Goal: Task Accomplishment & Management: Manage account settings

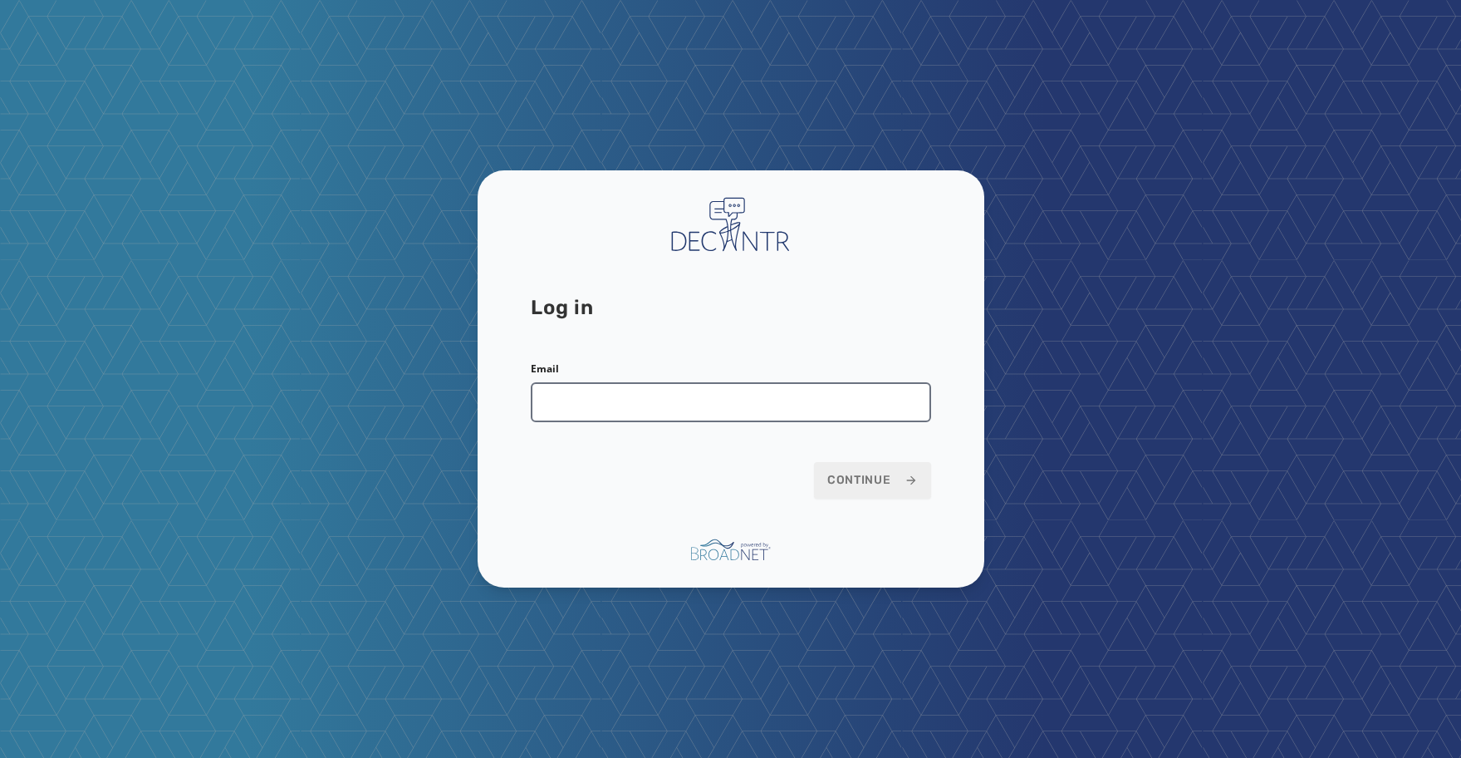
click at [699, 406] on input "Email" at bounding box center [731, 402] width 400 height 40
type input "**********"
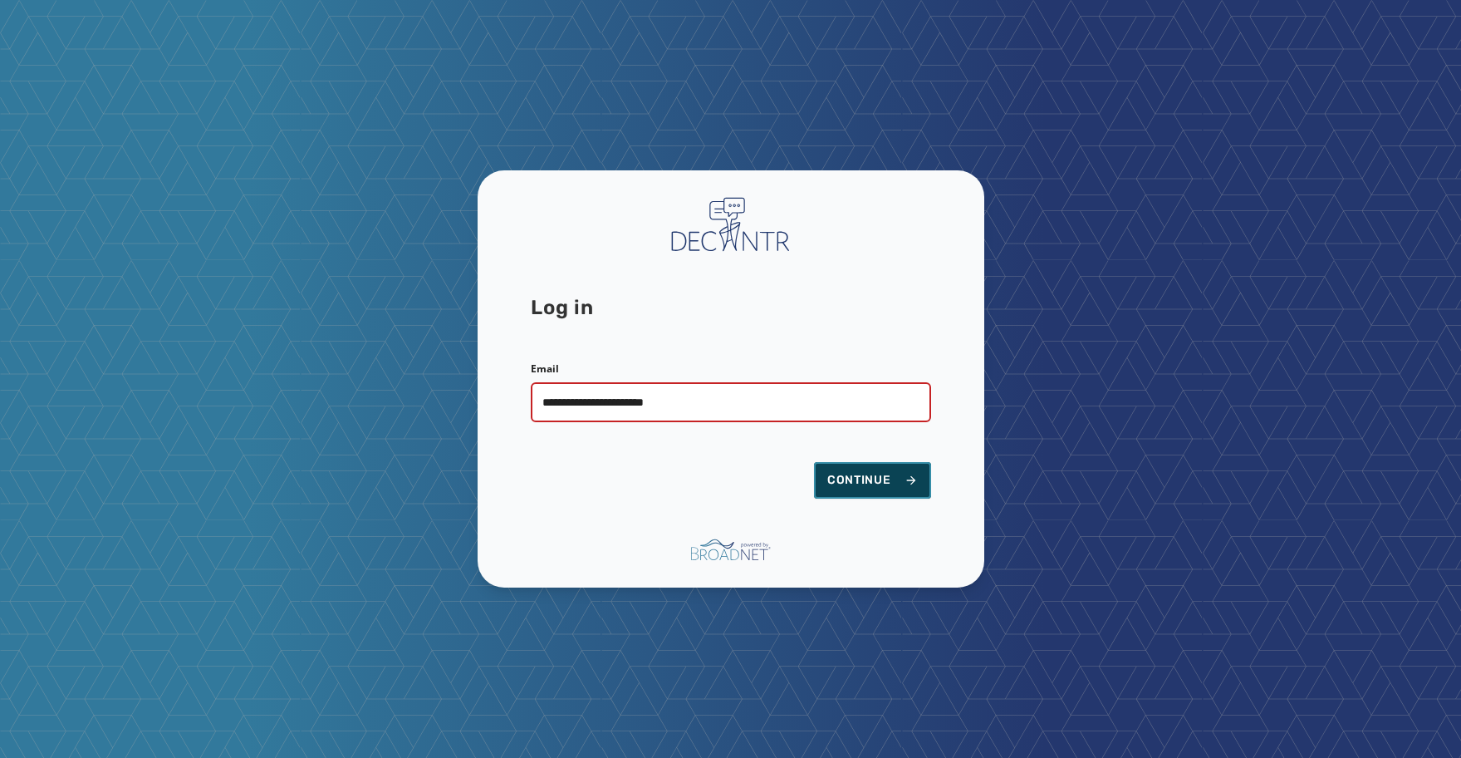
click at [870, 480] on span "Continue" at bounding box center [872, 480] width 91 height 17
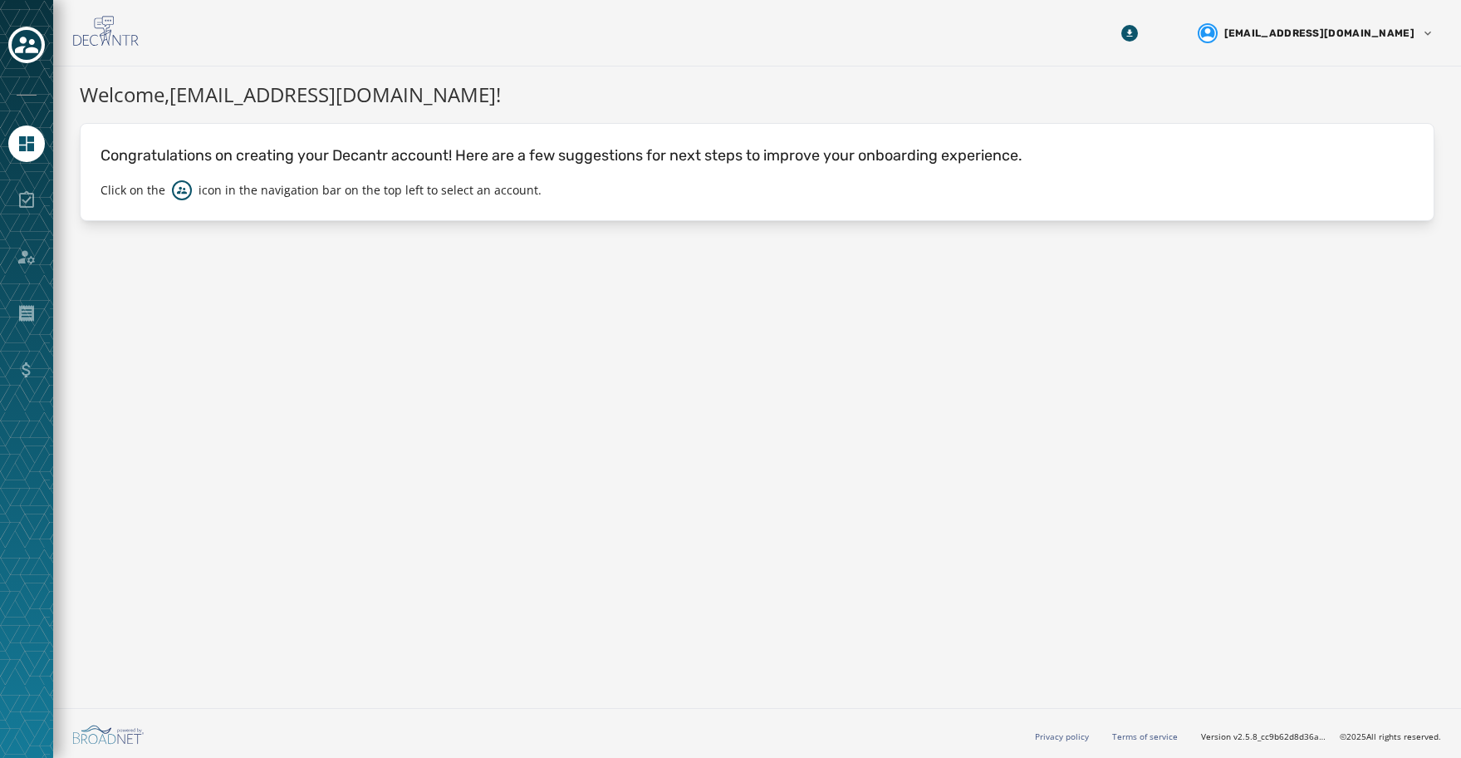
click at [29, 318] on div at bounding box center [26, 313] width 37 height 37
click at [23, 149] on icon "Navigate to Home" at bounding box center [26, 143] width 15 height 15
click at [16, 42] on icon "Toggle account select drawer" at bounding box center [26, 44] width 23 height 23
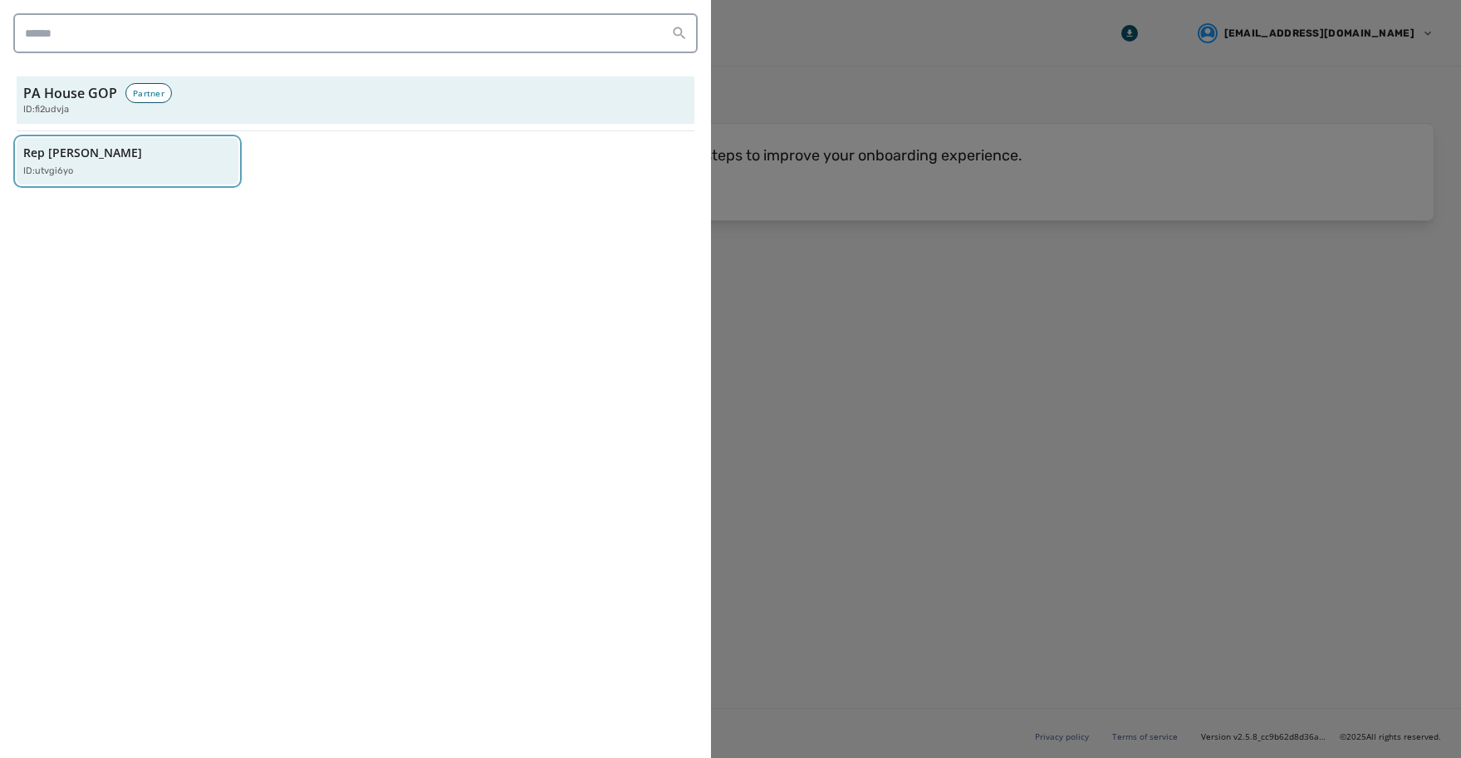
click at [76, 163] on div "Rep [PERSON_NAME] ID: utvgi6yo" at bounding box center [119, 162] width 192 height 34
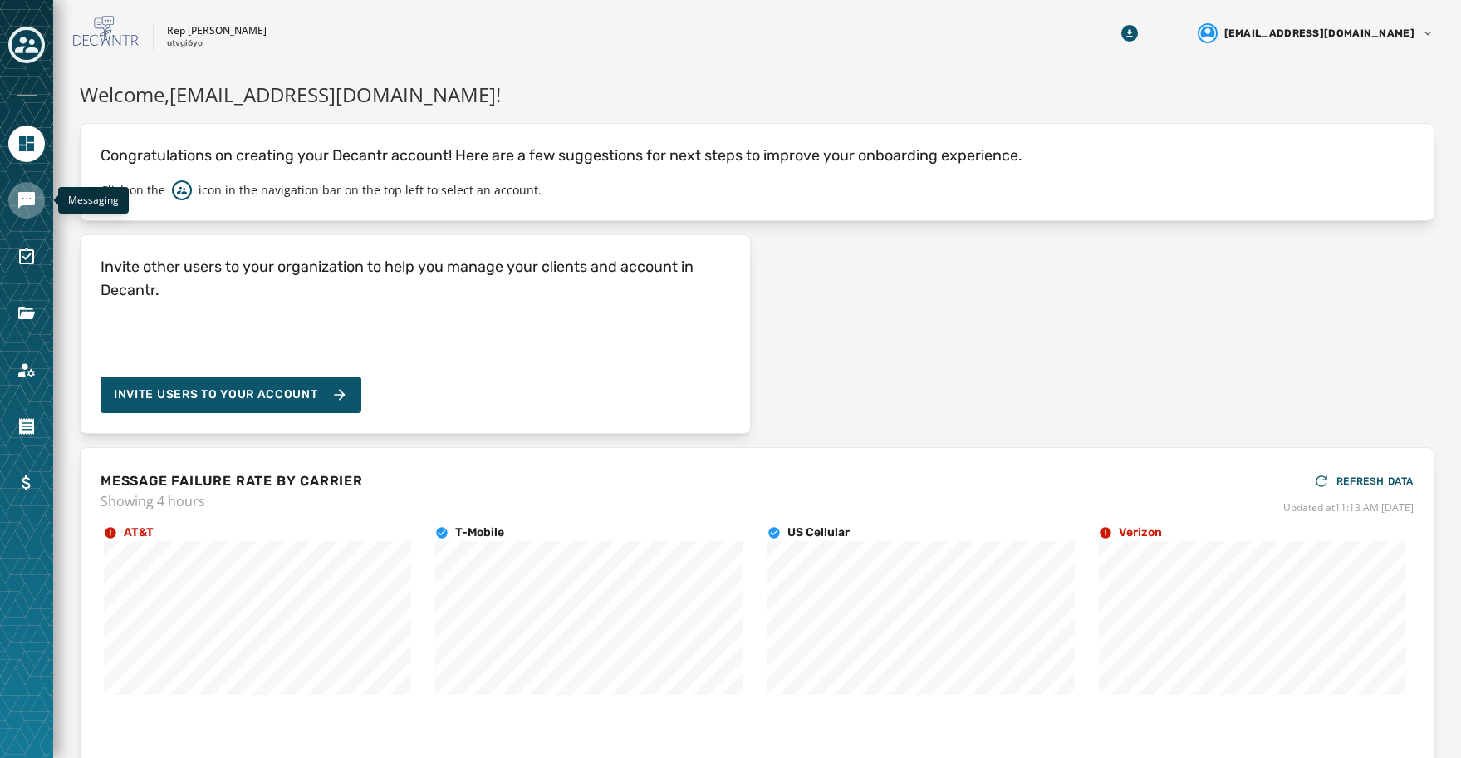
click at [27, 194] on icon "Navigate to Messaging" at bounding box center [26, 200] width 17 height 17
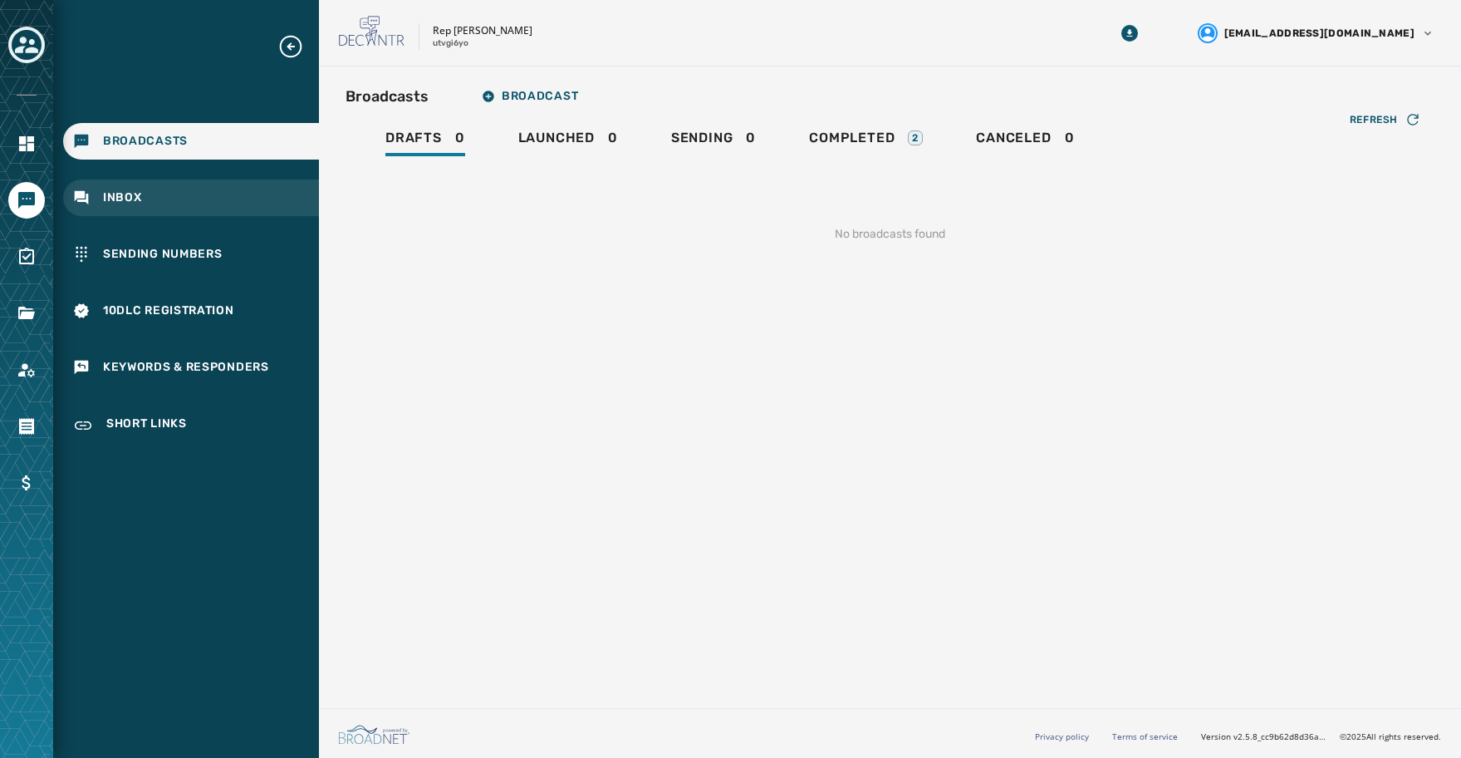
click at [115, 200] on span "Inbox" at bounding box center [122, 197] width 39 height 17
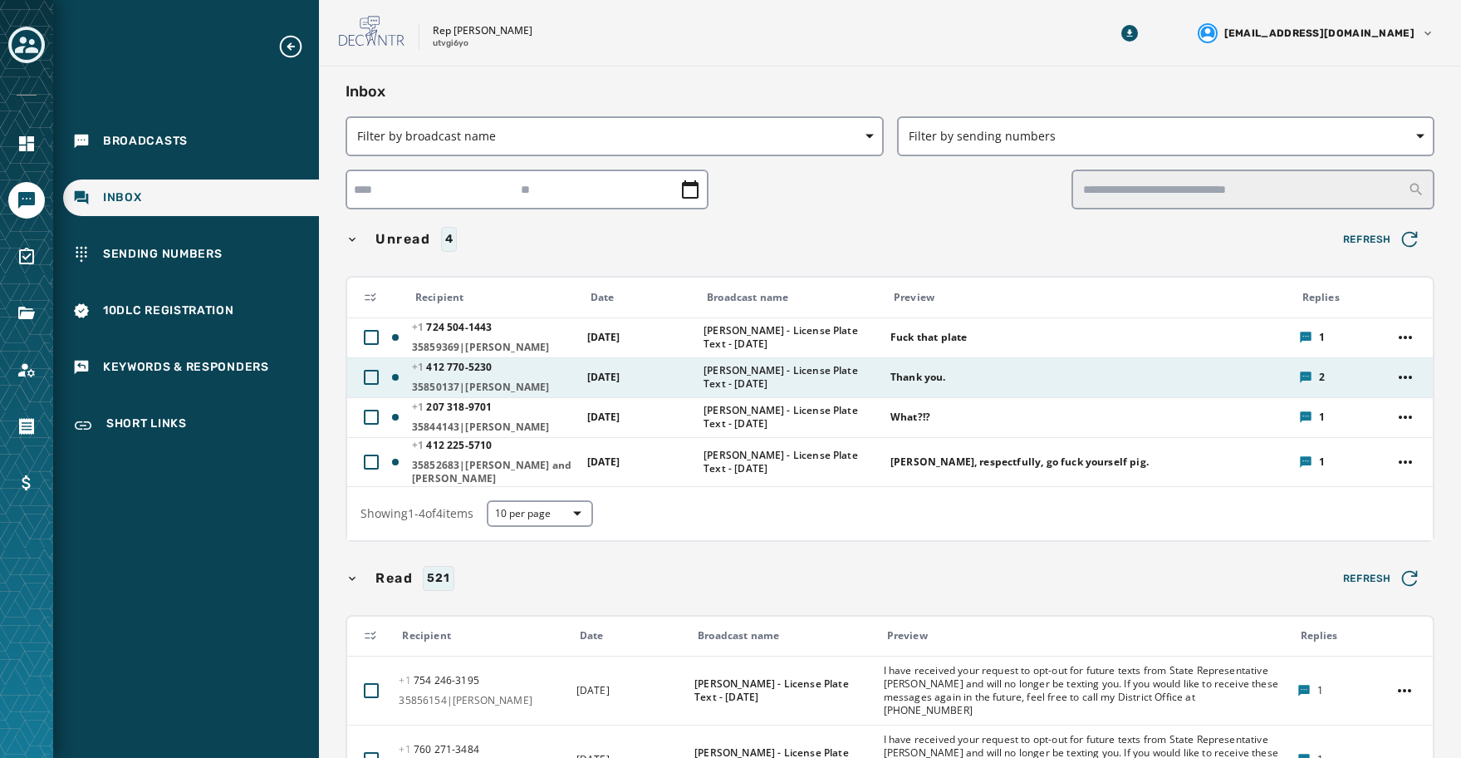
click at [1111, 378] on div "Thank you." at bounding box center [1090, 377] width 398 height 27
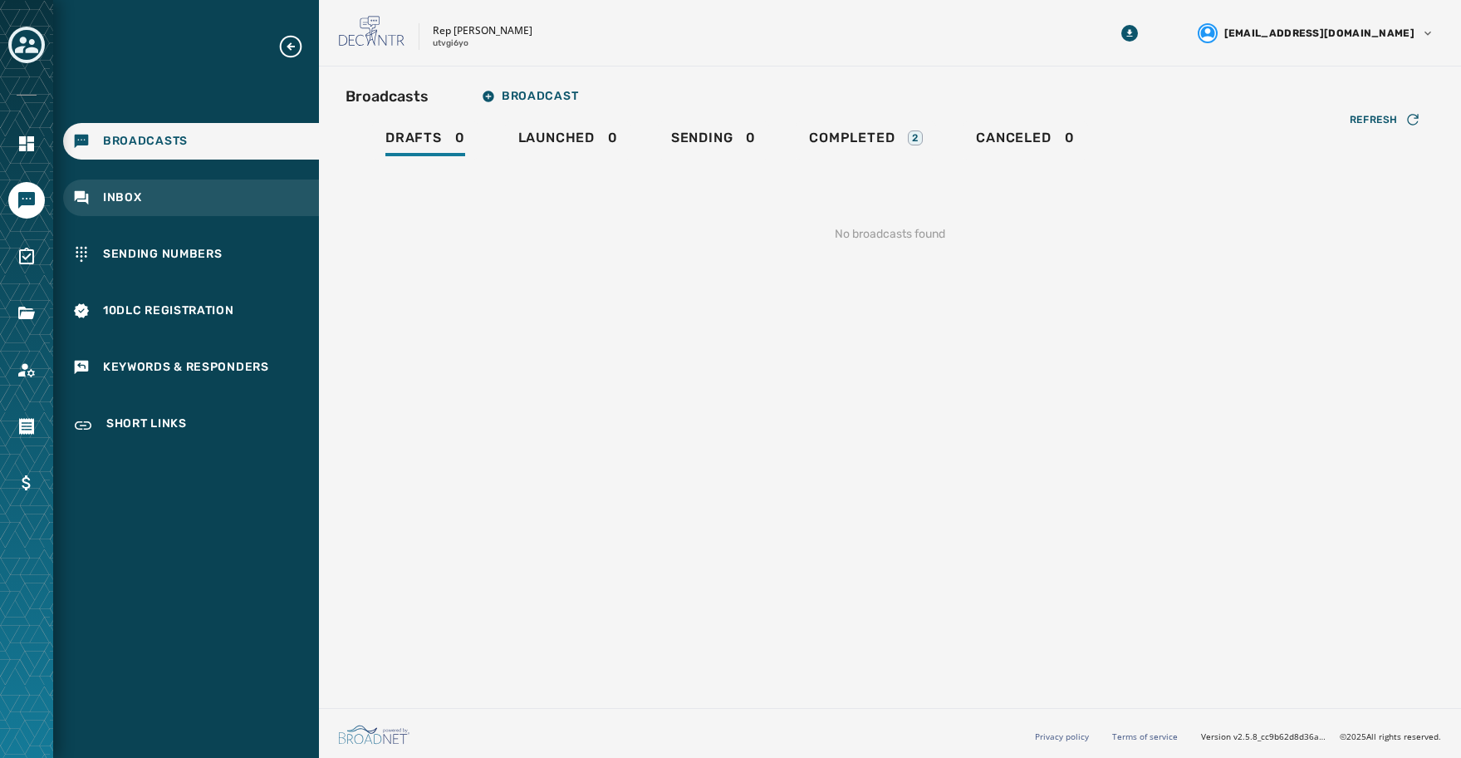
click at [117, 188] on div "Inbox" at bounding box center [191, 197] width 256 height 37
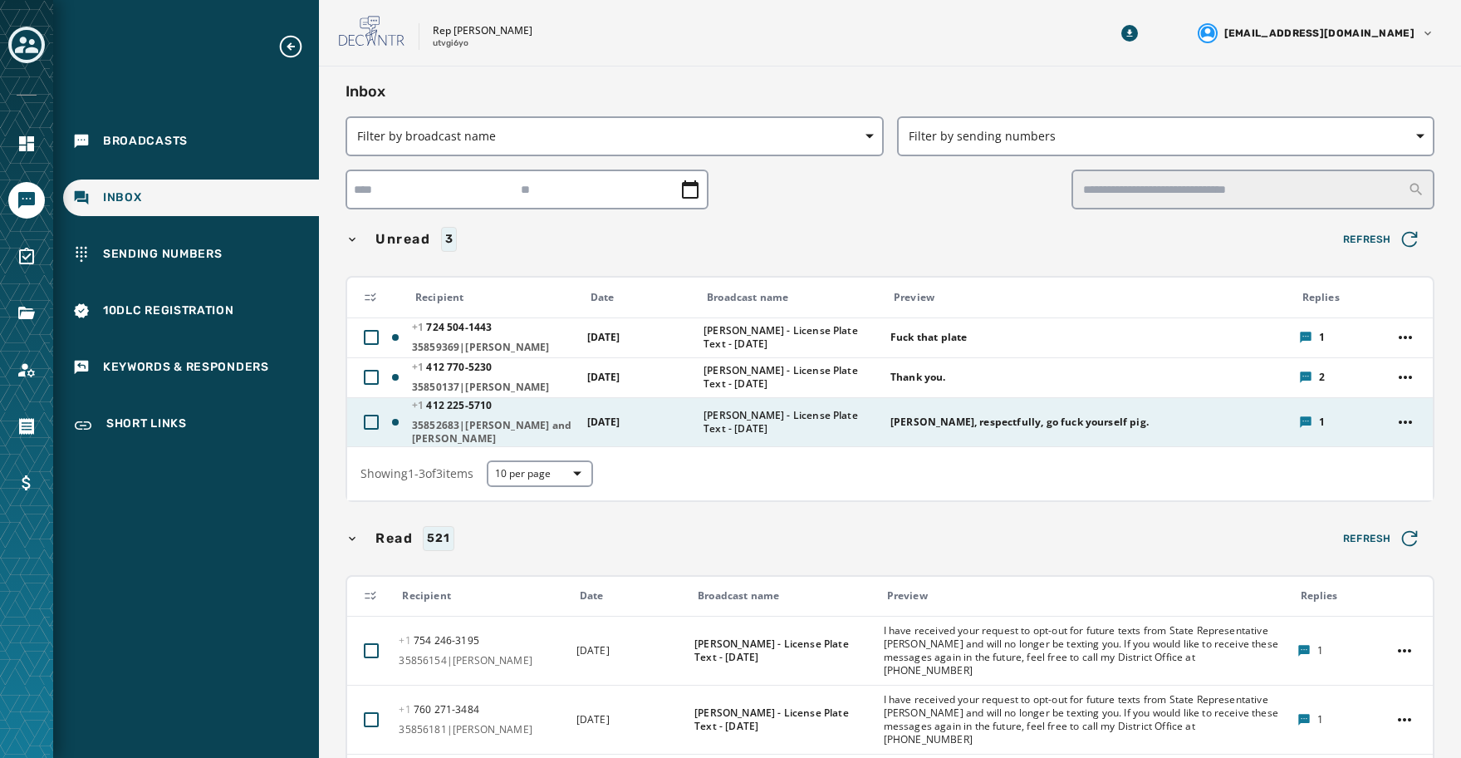
click at [528, 411] on span "[PHONE_NUMBER] - 5710" at bounding box center [494, 405] width 165 height 13
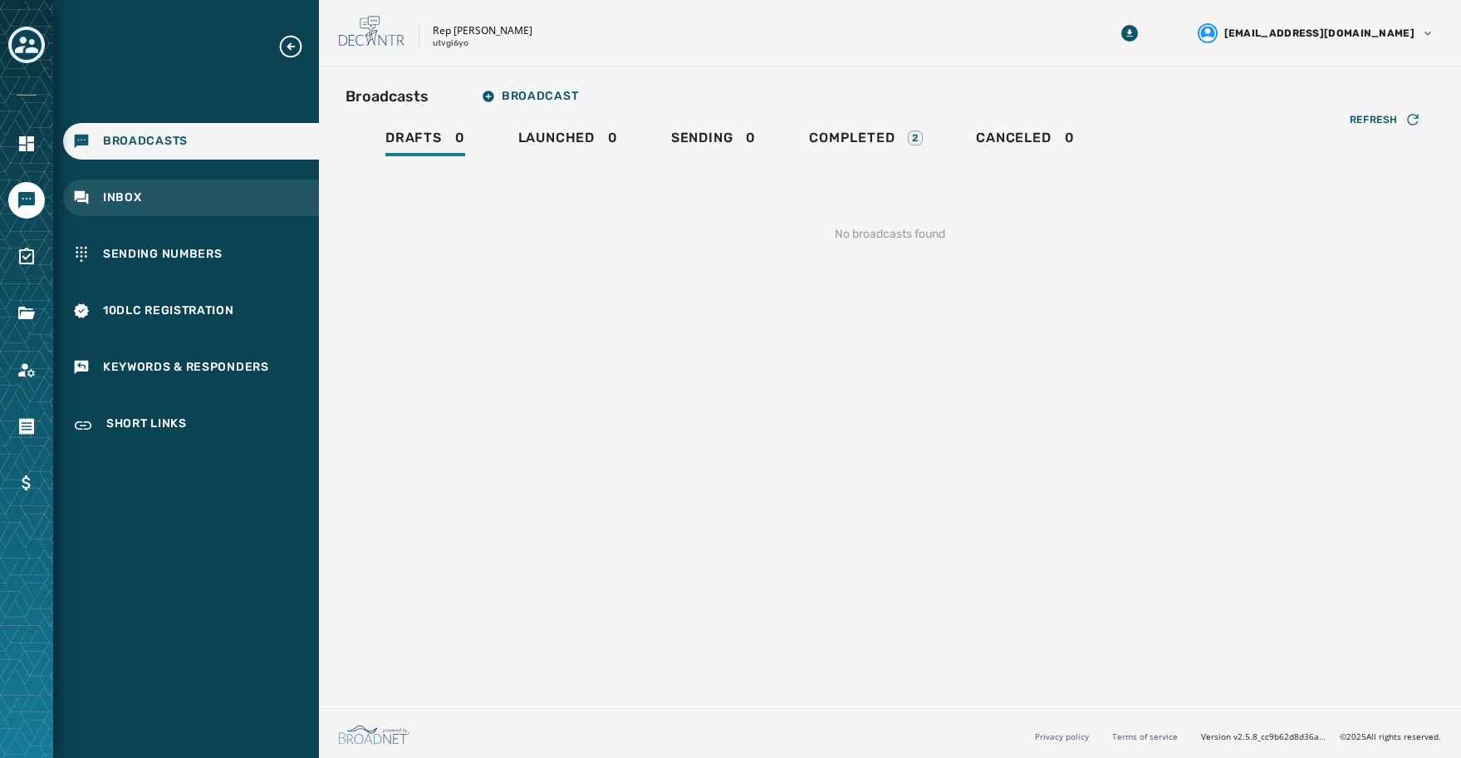
click at [151, 203] on div "Inbox" at bounding box center [191, 197] width 256 height 37
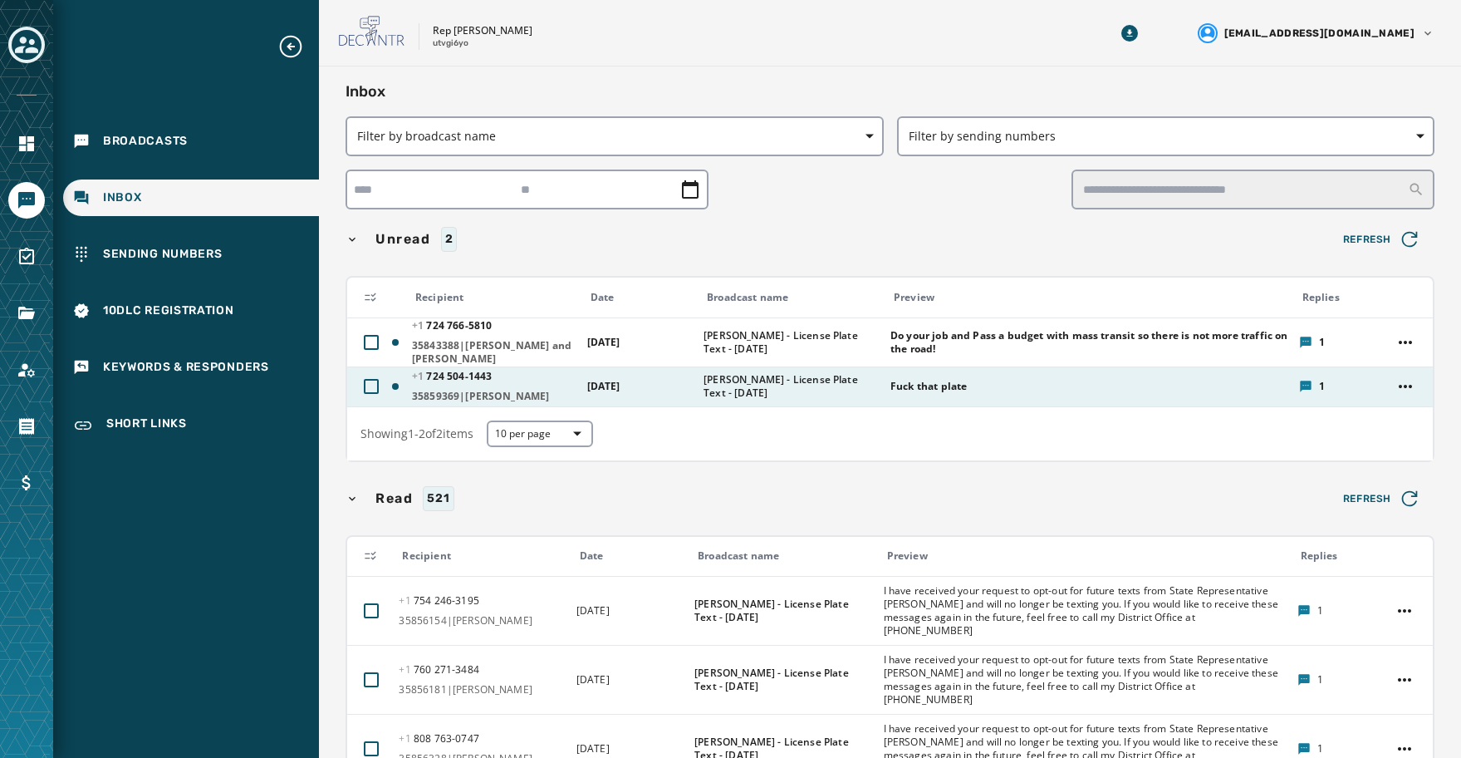
click at [520, 381] on span "[PHONE_NUMBER] - 1443" at bounding box center [494, 376] width 165 height 13
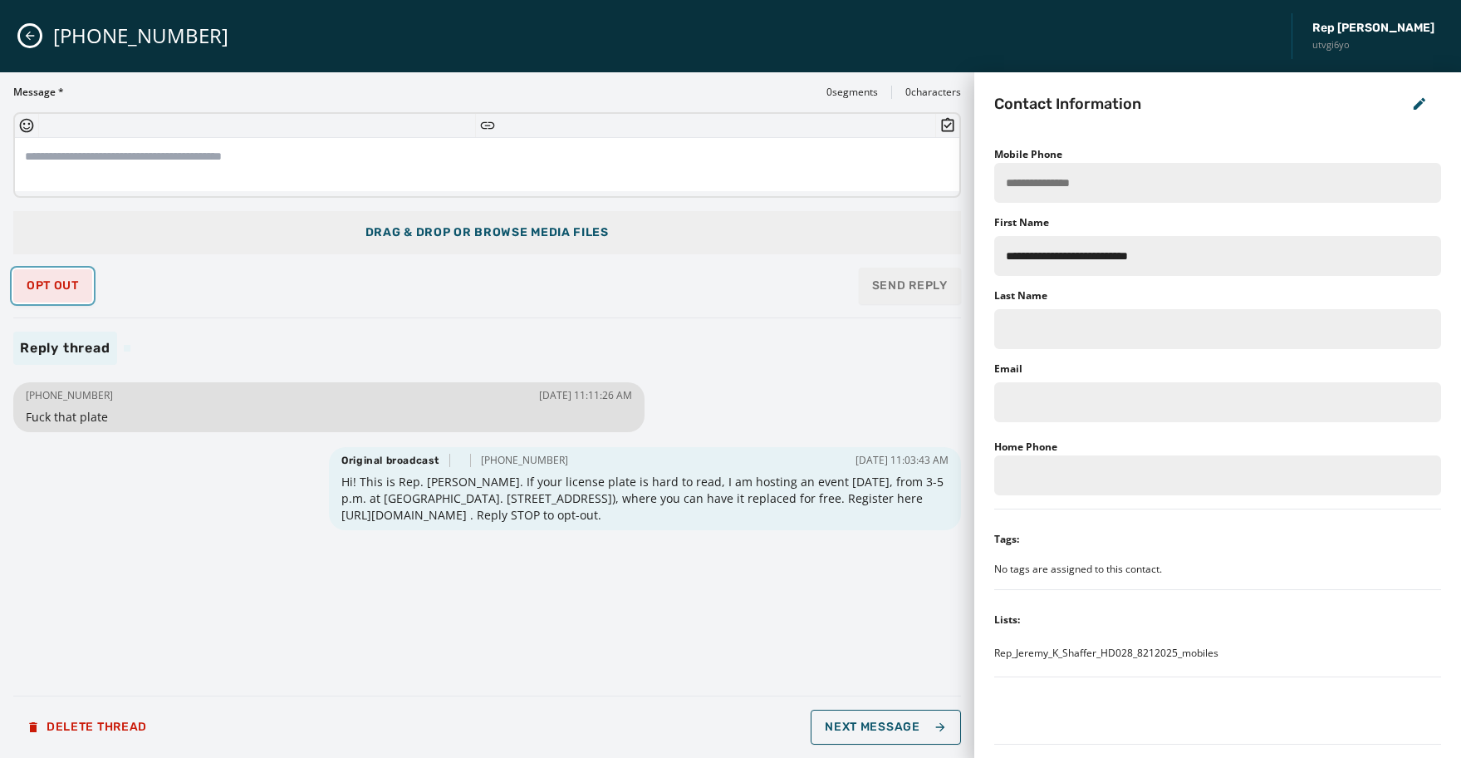
click at [58, 284] on span "Opt Out" at bounding box center [53, 285] width 52 height 13
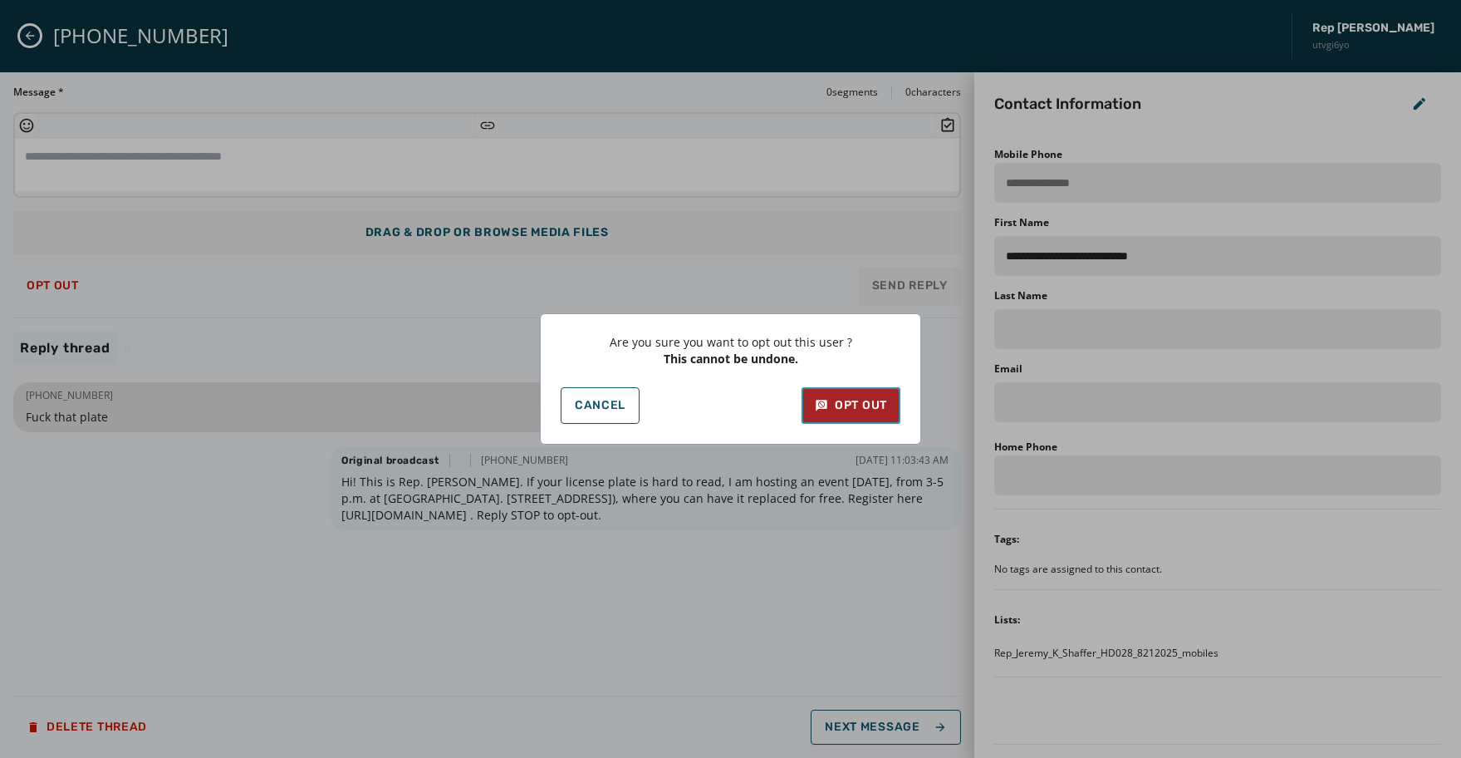
click at [870, 409] on div "Opt Out" at bounding box center [851, 405] width 72 height 17
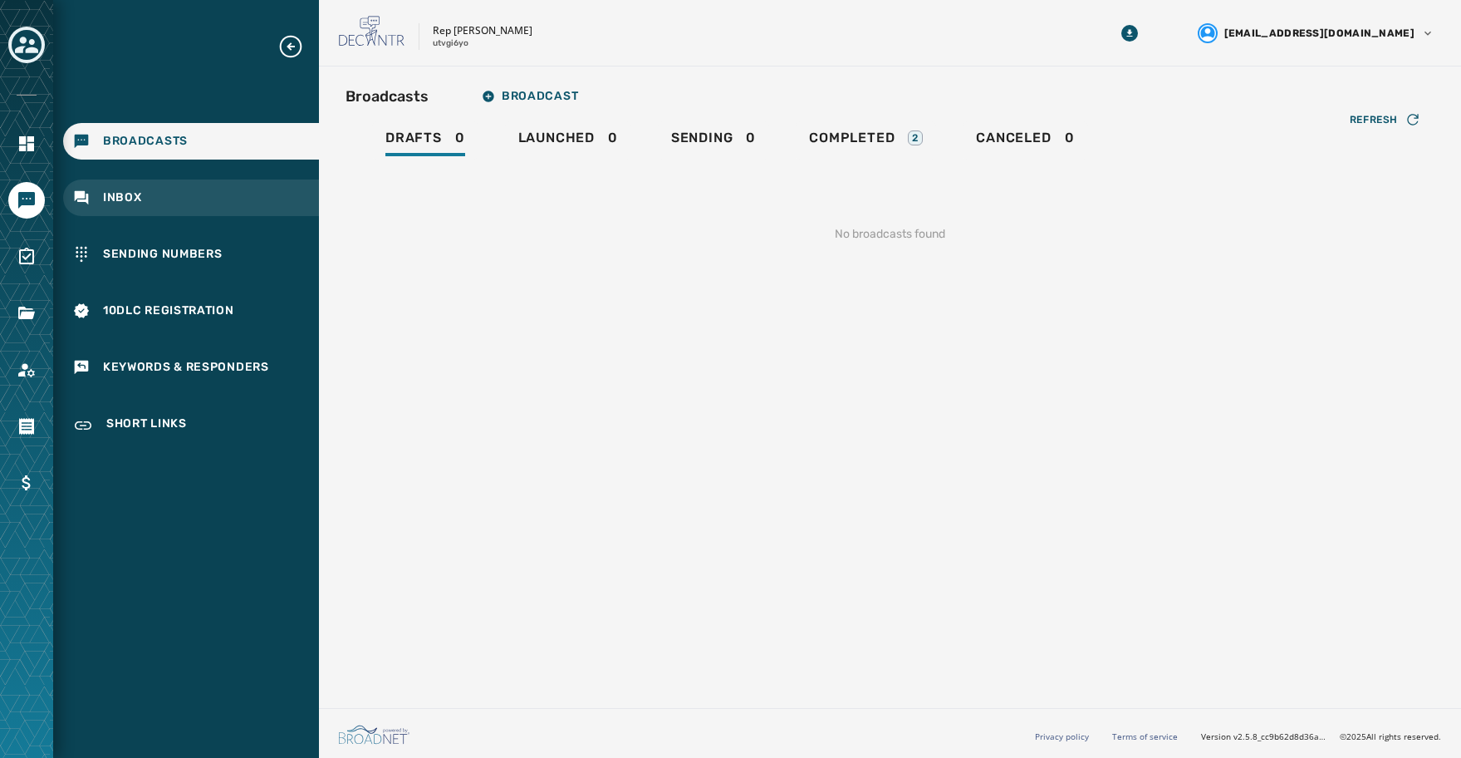
click at [153, 196] on div "Inbox" at bounding box center [191, 197] width 256 height 37
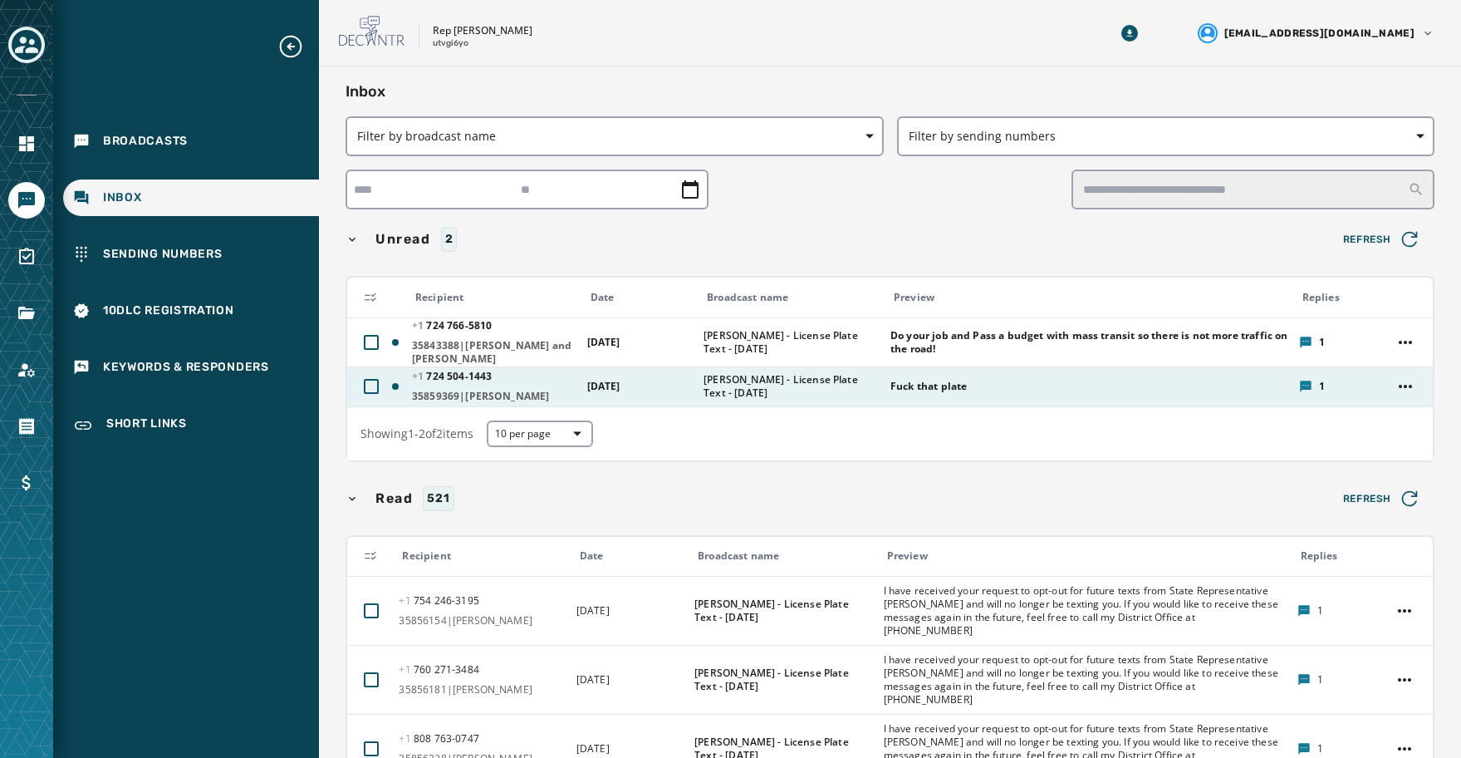
click at [761, 387] on span "[PERSON_NAME] - License Plate Text - [DATE]" at bounding box center [792, 386] width 176 height 27
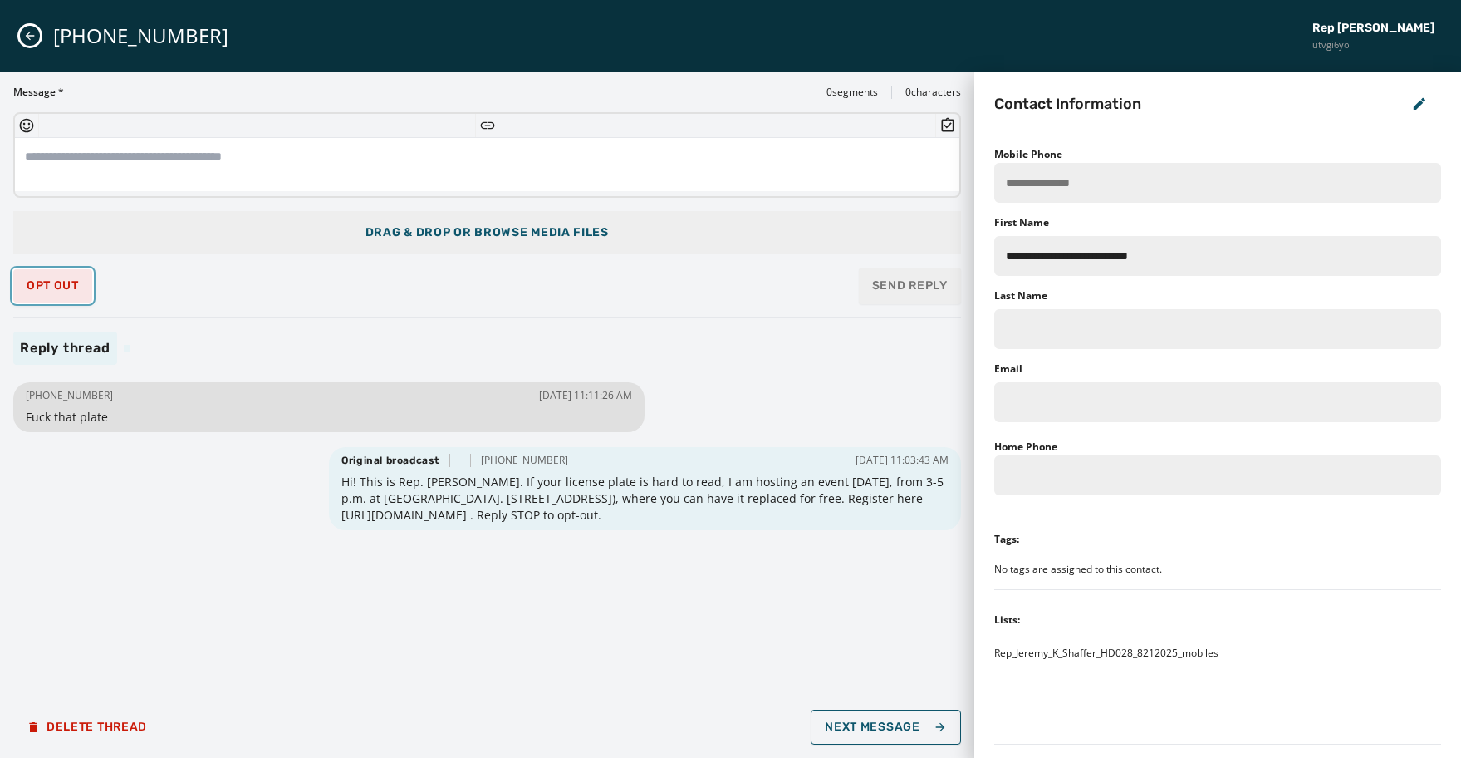
click at [67, 279] on span "Opt Out" at bounding box center [53, 285] width 52 height 13
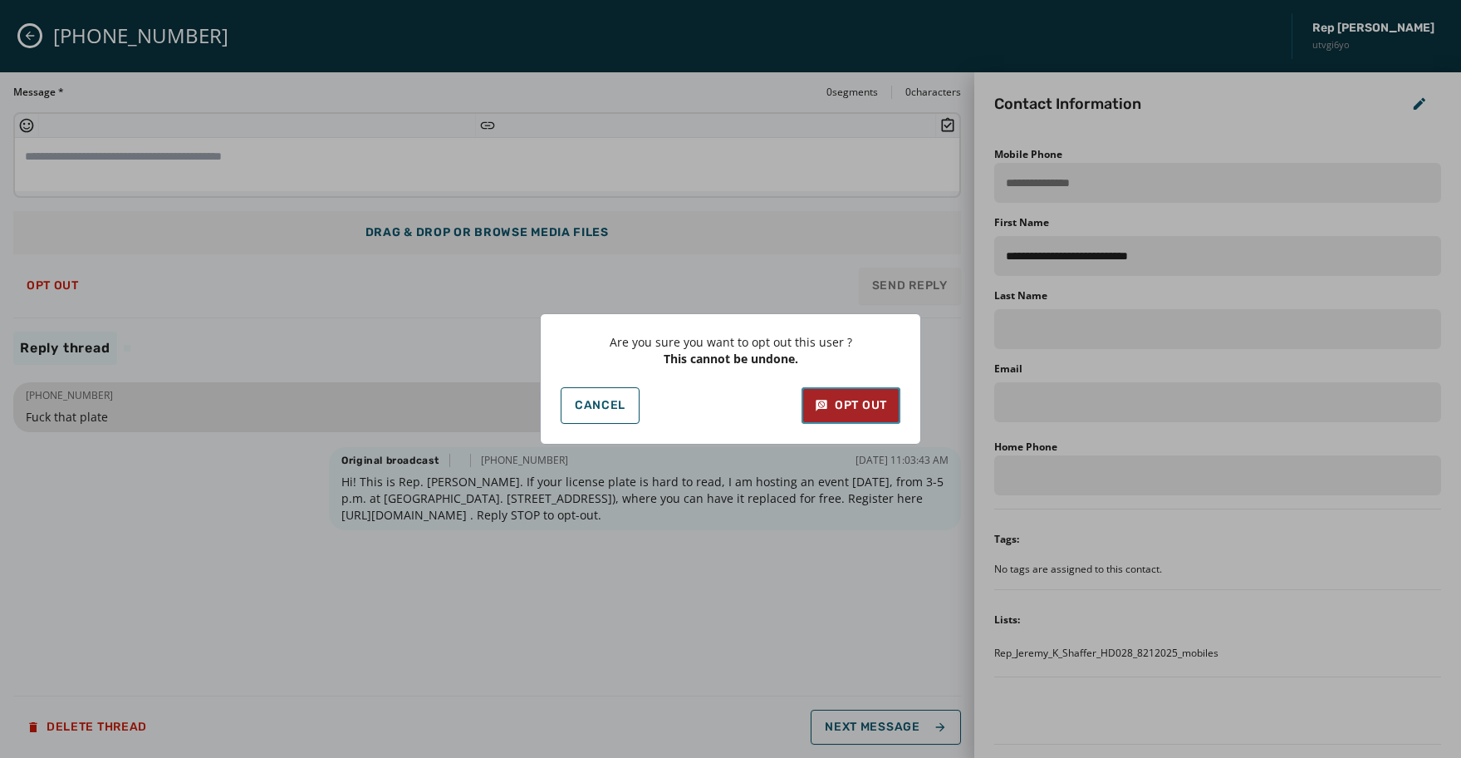
click at [869, 408] on div "Opt Out" at bounding box center [851, 405] width 72 height 17
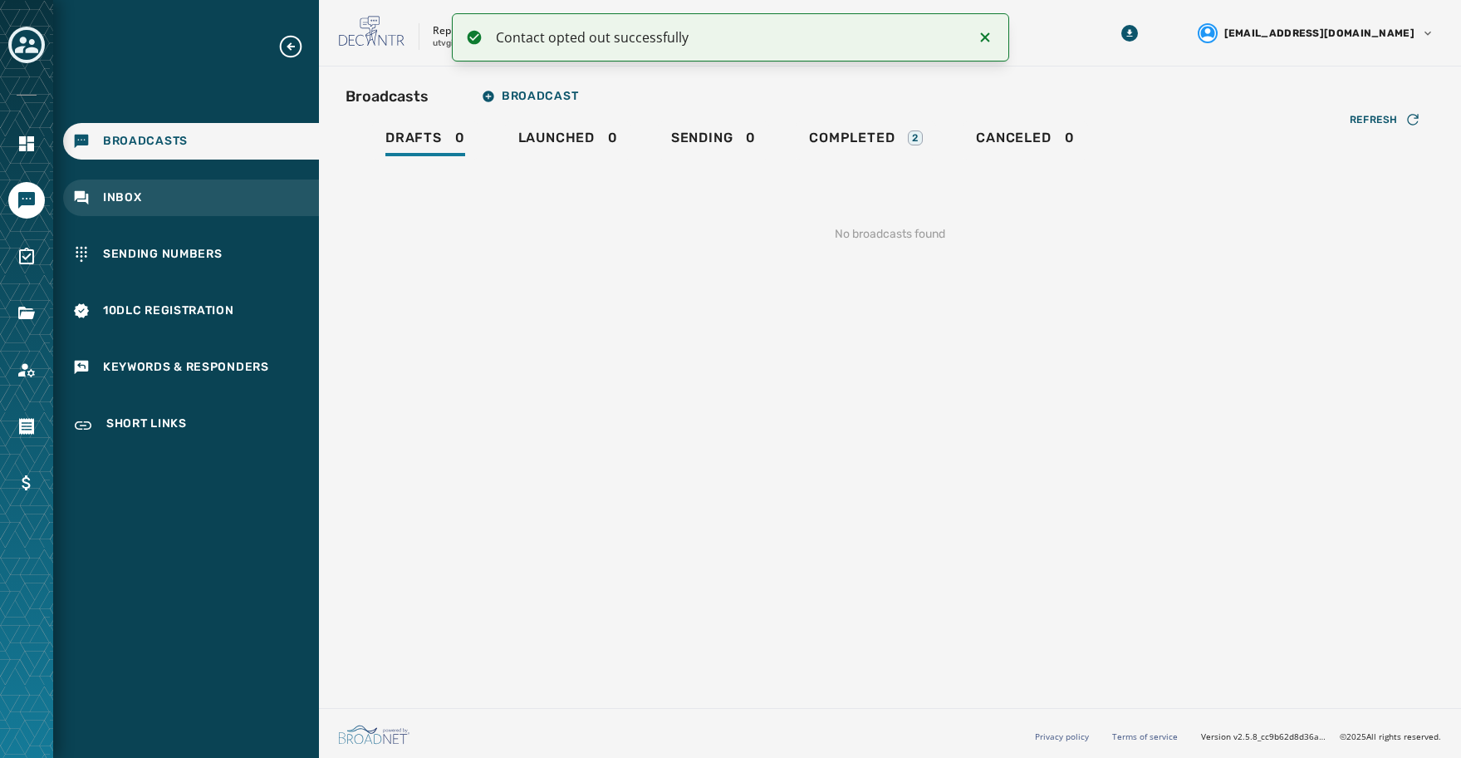
click at [138, 198] on span "Inbox" at bounding box center [122, 197] width 39 height 17
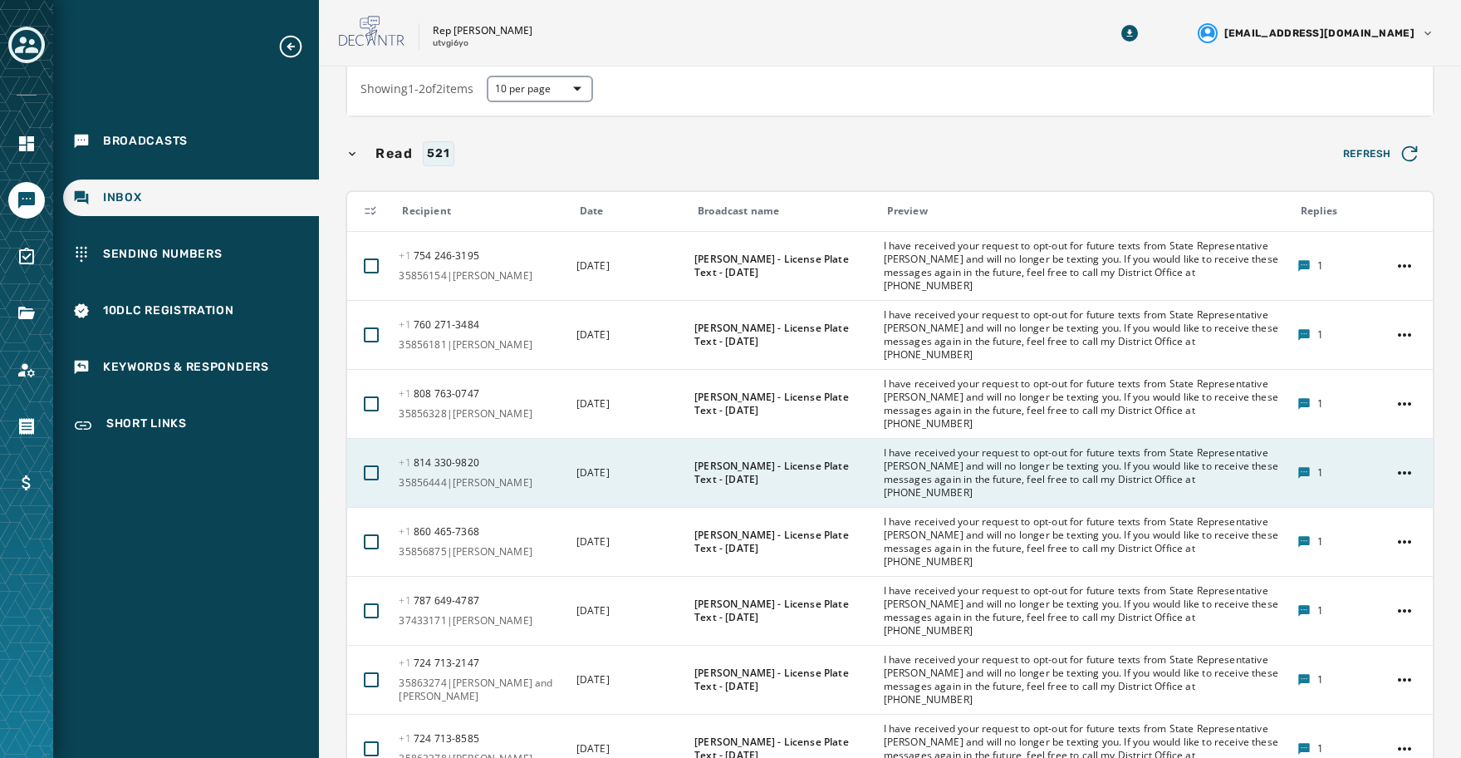
scroll to position [566, 0]
